Goal: Information Seeking & Learning: Learn about a topic

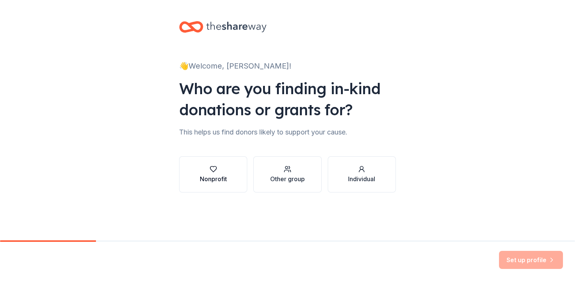
click at [214, 177] on div "Nonprofit" at bounding box center [213, 178] width 27 height 9
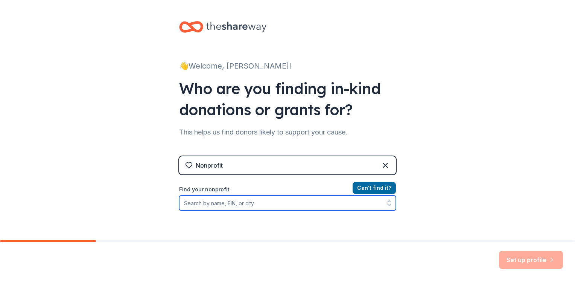
click at [214, 205] on input "Find your nonprofit" at bounding box center [287, 202] width 217 height 15
type input "baldwyn"
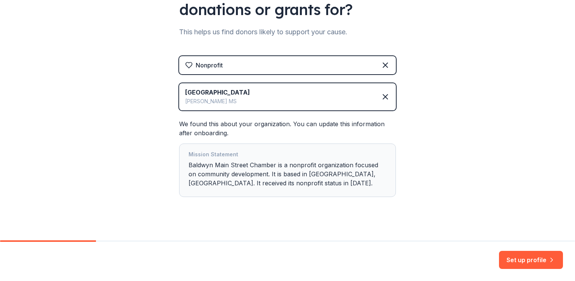
scroll to position [108, 0]
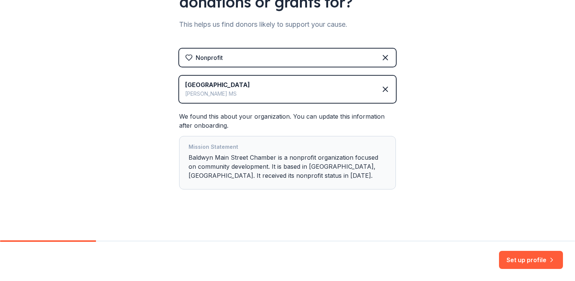
click at [429, 155] on div "👋 Welcome, Lindsey! Who are you finding in-kind donations or grants for? This h…" at bounding box center [287, 66] width 575 height 348
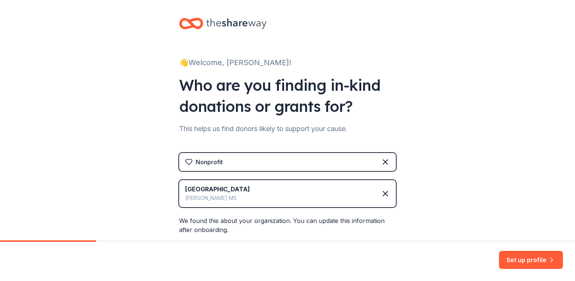
scroll to position [0, 0]
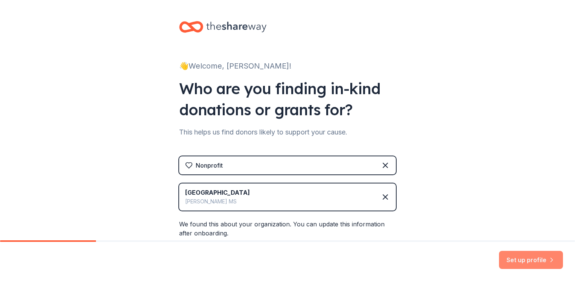
click at [525, 260] on button "Set up profile" at bounding box center [531, 260] width 64 height 18
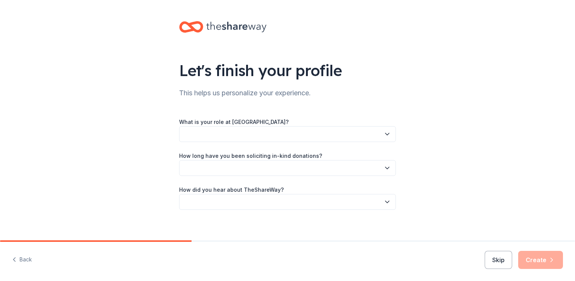
click at [213, 129] on button "button" at bounding box center [287, 134] width 217 height 16
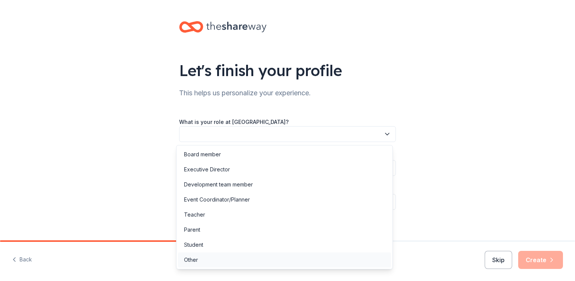
click at [196, 258] on div "Other" at bounding box center [191, 259] width 14 height 9
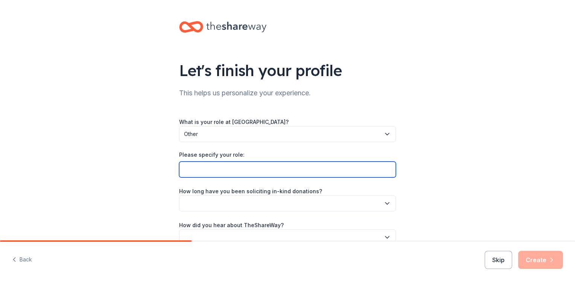
click at [235, 177] on input "Please specify your role:" at bounding box center [287, 169] width 217 height 16
type input "Community Development"
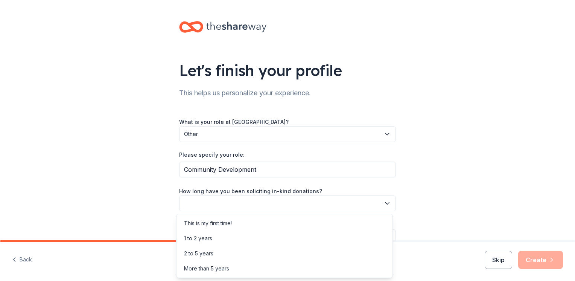
click at [272, 195] on button "button" at bounding box center [287, 203] width 217 height 16
click at [232, 225] on div "This is my first time!" at bounding box center [208, 223] width 48 height 9
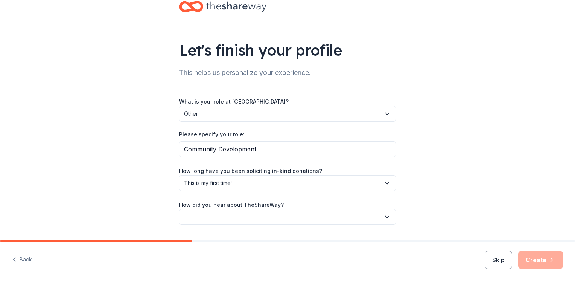
scroll to position [38, 0]
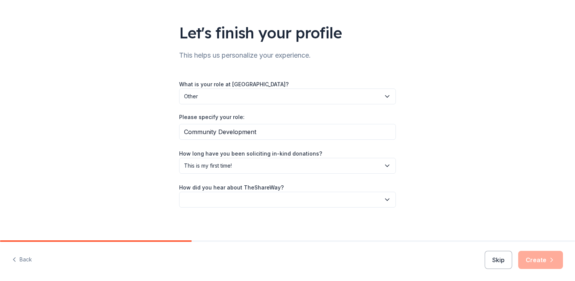
click at [204, 198] on button "button" at bounding box center [287, 199] width 217 height 16
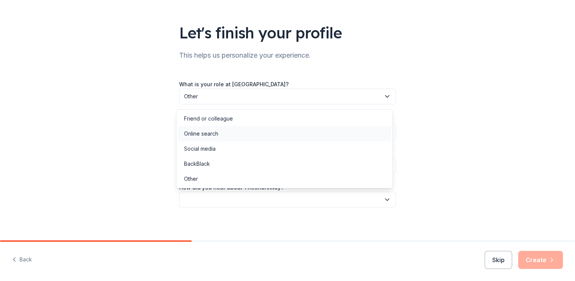
click at [196, 136] on div "Online search" at bounding box center [201, 133] width 34 height 9
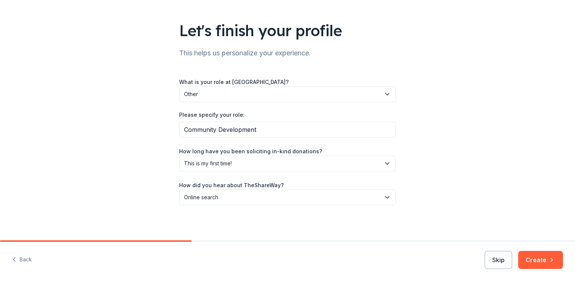
scroll to position [41, 0]
click at [533, 258] on button "Create" at bounding box center [540, 260] width 45 height 18
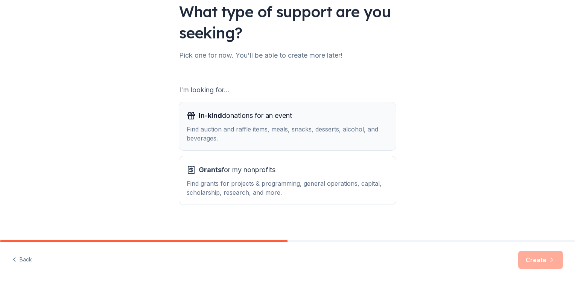
scroll to position [63, 0]
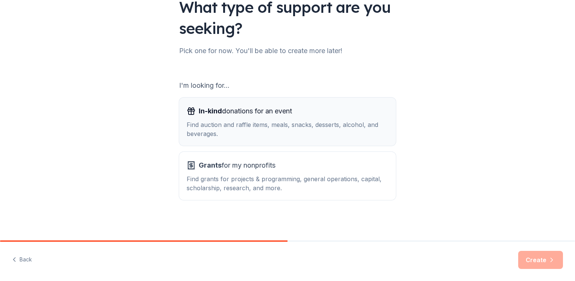
click at [230, 119] on div "In-kind donations for an event Find auction and raffle items, meals, snacks, de…" at bounding box center [288, 121] width 202 height 33
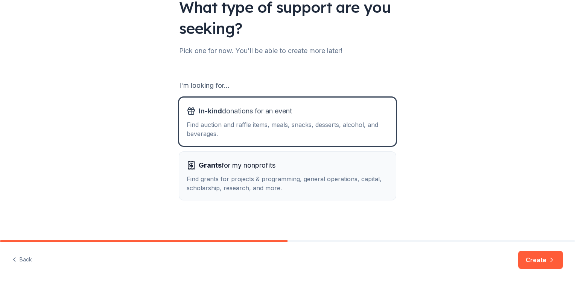
click at [236, 177] on div "Find grants for projects & programming, general operations, capital, scholarshi…" at bounding box center [288, 183] width 202 height 18
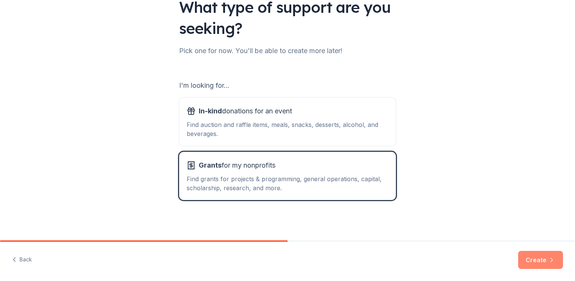
click at [540, 260] on button "Create" at bounding box center [540, 260] width 45 height 18
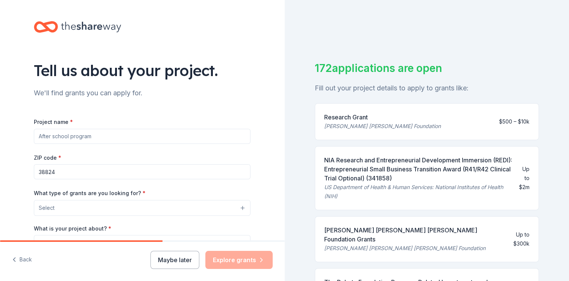
click at [99, 132] on input "Project name *" at bounding box center [142, 136] width 217 height 15
type input "M"
type input "Music Fesitival"
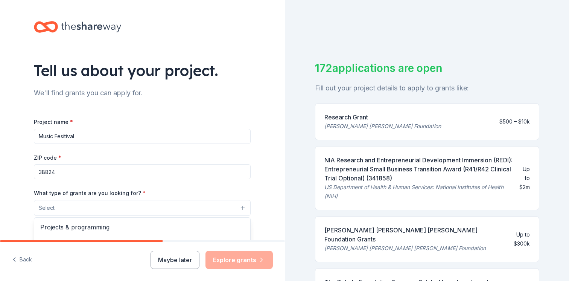
click at [118, 209] on button "Select" at bounding box center [142, 208] width 217 height 16
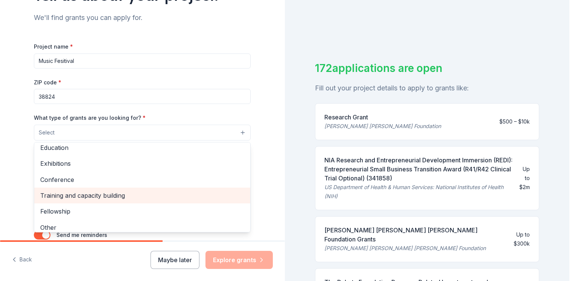
scroll to position [89, 0]
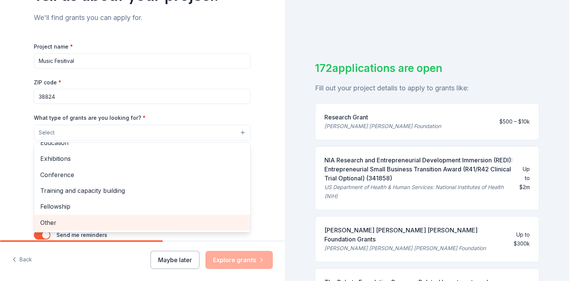
click at [44, 223] on span "Other" at bounding box center [142, 222] width 204 height 10
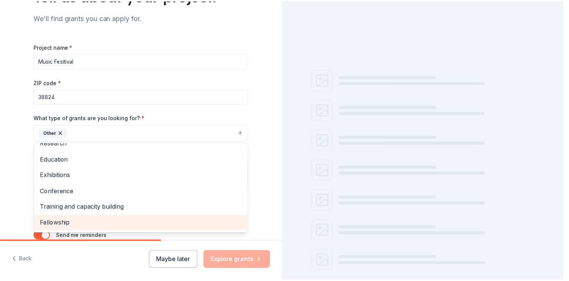
scroll to position [73, 0]
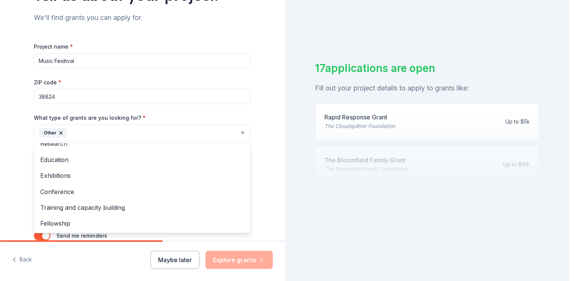
click at [23, 186] on div "Tell us about your project. We'll find grants you can apply for. Project name *…" at bounding box center [142, 105] width 241 height 360
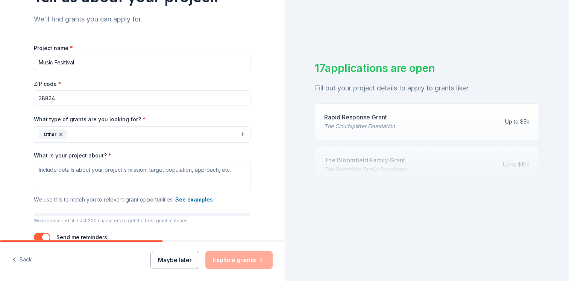
scroll to position [75, 0]
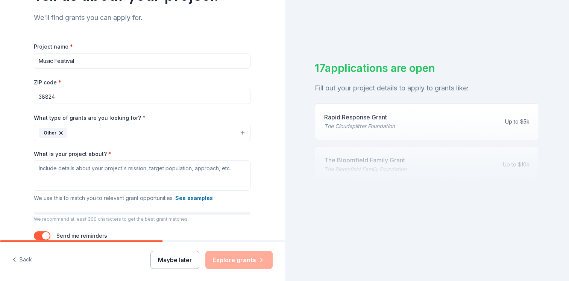
click at [169, 258] on button "Maybe later" at bounding box center [174, 260] width 49 height 18
click at [183, 260] on button "Maybe later" at bounding box center [174, 260] width 49 height 18
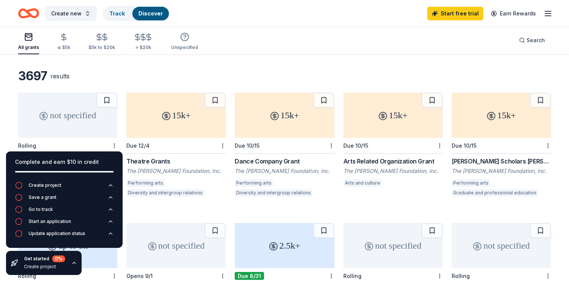
scroll to position [38, 0]
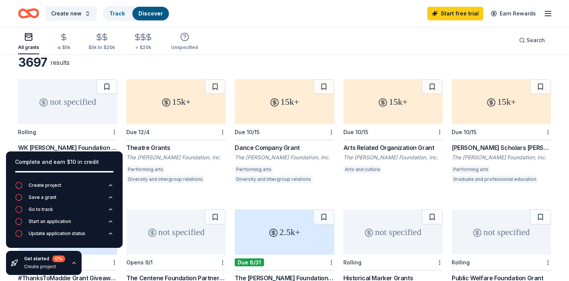
click at [379, 145] on div "Arts Related Organization Grant" at bounding box center [392, 147] width 99 height 9
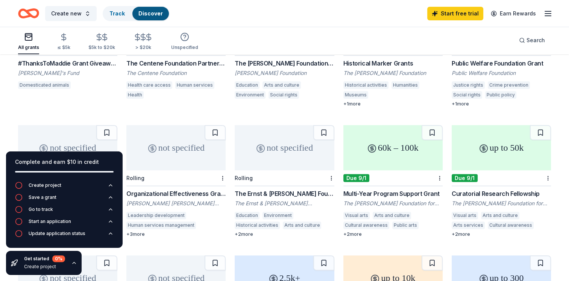
scroll to position [263, 0]
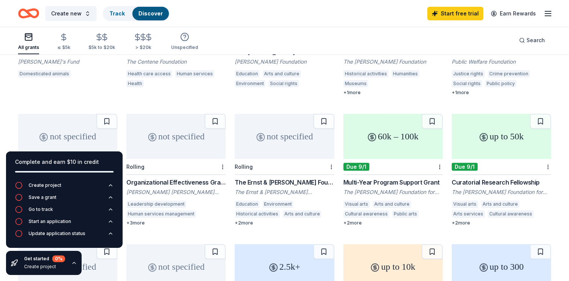
click at [384, 182] on div "Multi-Year Program Support Grant" at bounding box center [392, 182] width 99 height 9
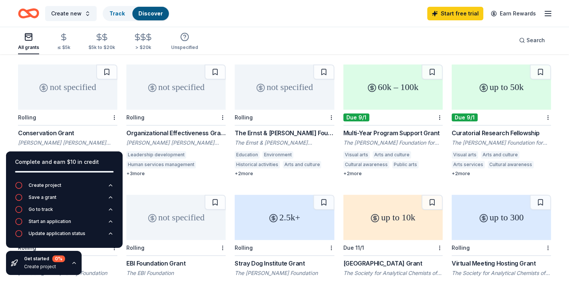
scroll to position [339, 0]
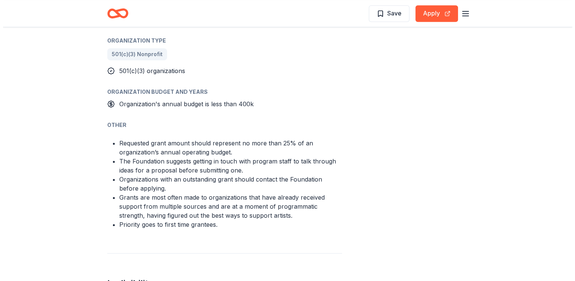
scroll to position [489, 0]
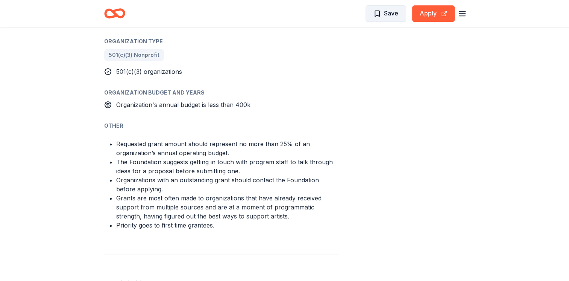
click at [383, 12] on span "Save" at bounding box center [386, 13] width 25 height 10
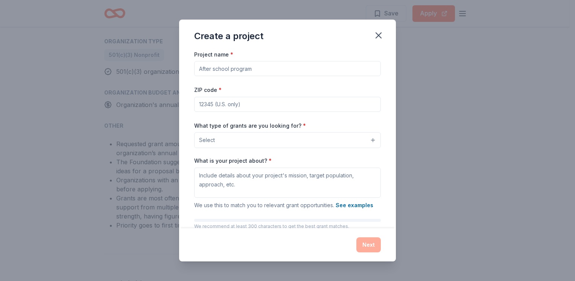
click at [232, 70] on input "Project name *" at bounding box center [287, 68] width 187 height 15
type input "City of Baldwyn"
type input "38824"
click at [258, 140] on button "Select" at bounding box center [287, 140] width 187 height 16
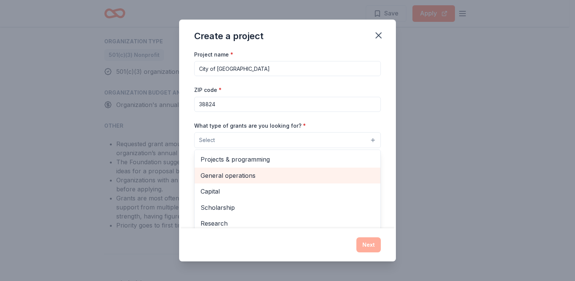
click at [232, 177] on span "General operations" at bounding box center [288, 175] width 174 height 10
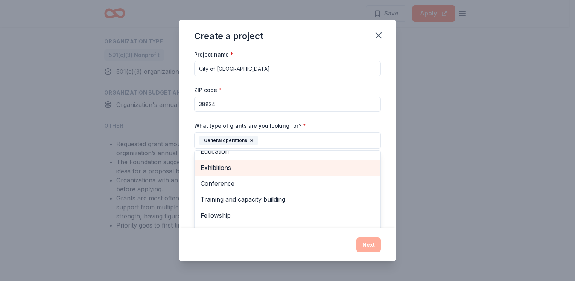
click at [227, 168] on span "Exhibitions" at bounding box center [288, 168] width 174 height 10
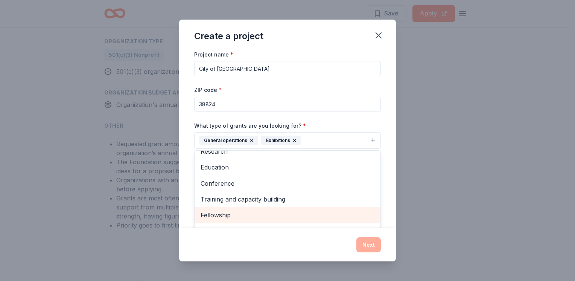
click at [225, 214] on span "Fellowship" at bounding box center [288, 215] width 174 height 10
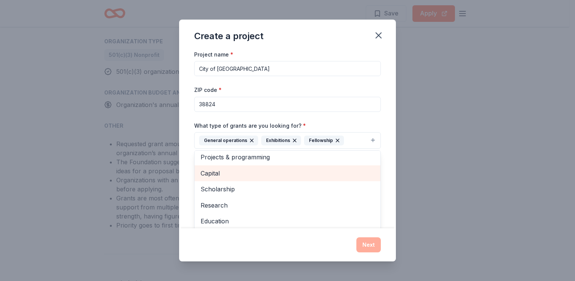
scroll to position [0, 0]
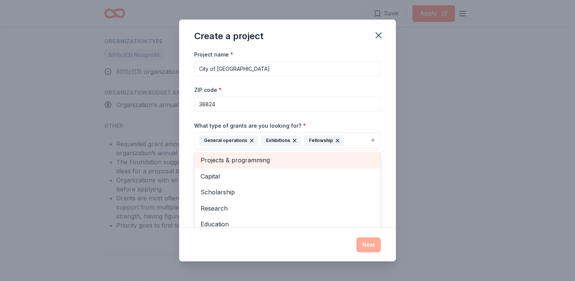
click at [222, 158] on span "Projects & programming" at bounding box center [288, 160] width 174 height 10
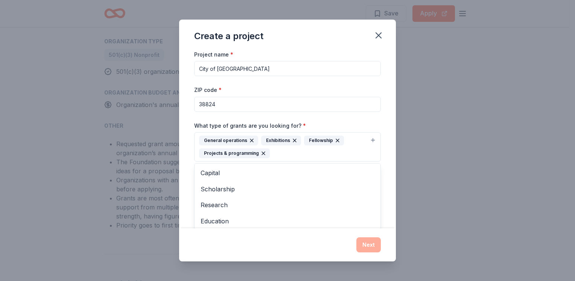
click at [369, 246] on div "Create a project Project name * City of Baldwyn ZIP code * 38824 What type of g…" at bounding box center [287, 141] width 217 height 242
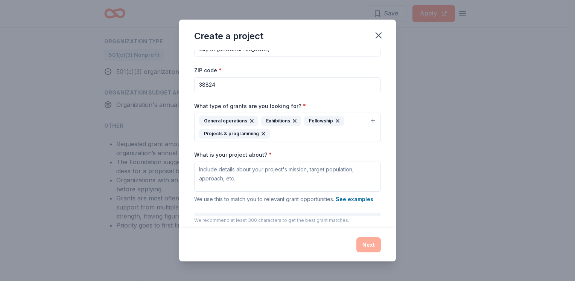
scroll to position [38, 0]
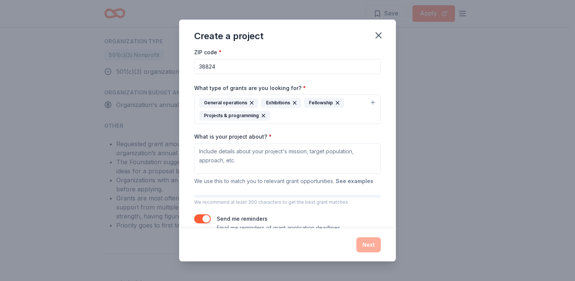
click at [349, 181] on button "See examples" at bounding box center [355, 180] width 38 height 9
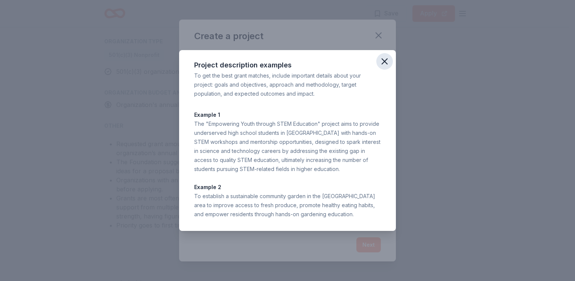
click at [388, 63] on icon "button" at bounding box center [384, 61] width 11 height 11
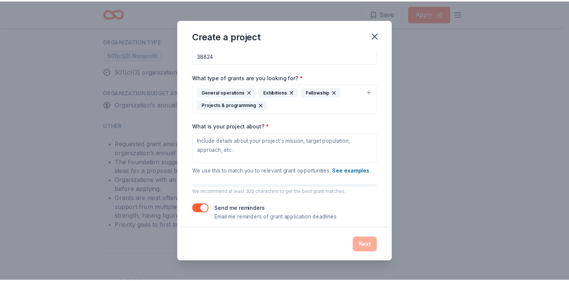
scroll to position [53, 0]
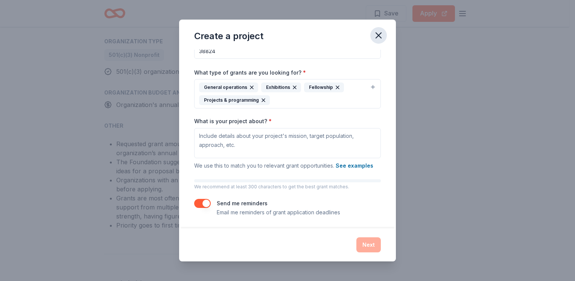
click at [379, 35] on icon "button" at bounding box center [378, 35] width 5 height 5
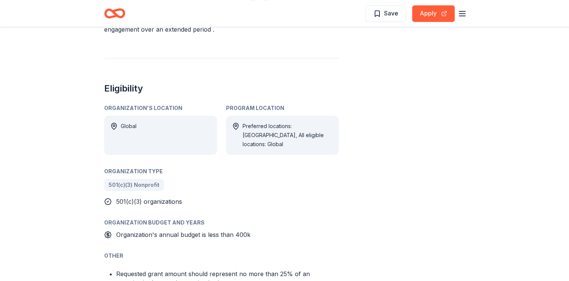
scroll to position [376, 0]
